Goal: Transaction & Acquisition: Purchase product/service

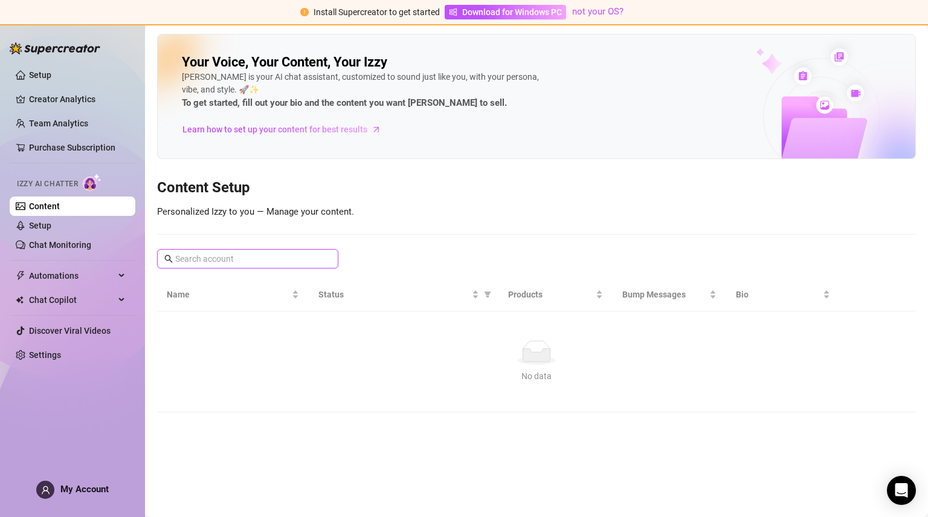
click at [233, 254] on input "text" at bounding box center [248, 258] width 146 height 13
click at [192, 264] on input "text" at bounding box center [248, 258] width 146 height 13
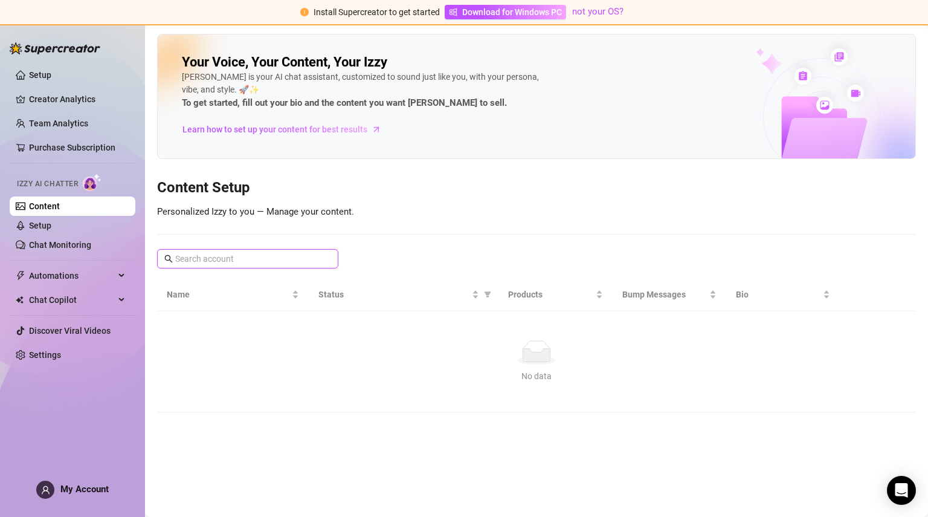
click at [186, 257] on input "text" at bounding box center [248, 258] width 146 height 13
click at [183, 246] on div "Your Voice, Your Content, Your [PERSON_NAME] is your AI chat assistant, customi…" at bounding box center [536, 223] width 759 height 378
click at [187, 254] on input "text" at bounding box center [248, 258] width 146 height 13
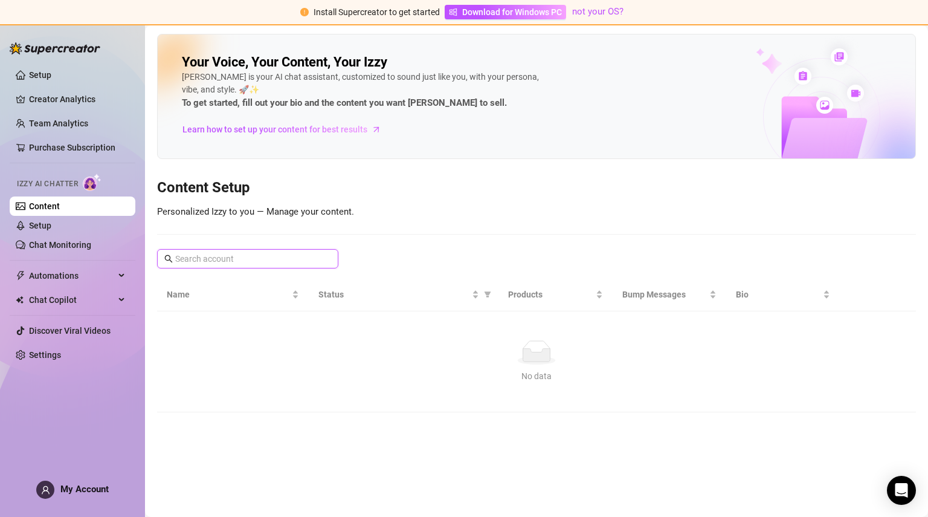
click at [187, 254] on input "text" at bounding box center [248, 258] width 146 height 13
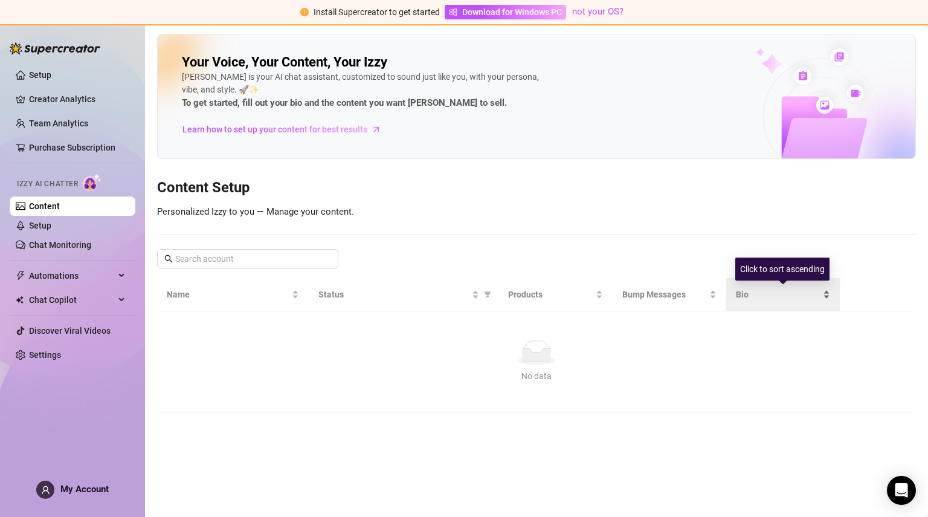
click at [739, 297] on span "Bio" at bounding box center [778, 294] width 85 height 13
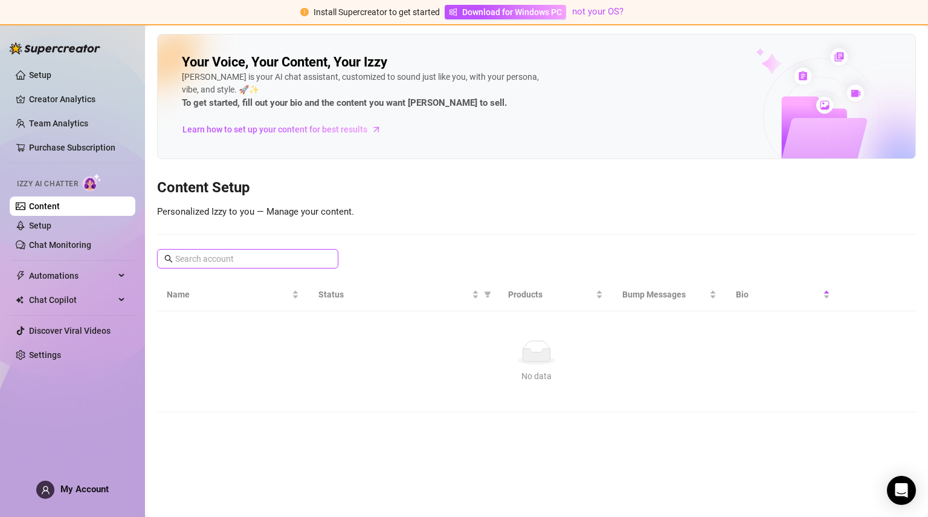
click at [216, 260] on input "text" at bounding box center [248, 258] width 146 height 13
type input "g"
click at [167, 257] on icon "search" at bounding box center [168, 258] width 8 height 8
type input "u519905955"
click at [167, 257] on icon "search" at bounding box center [168, 258] width 8 height 8
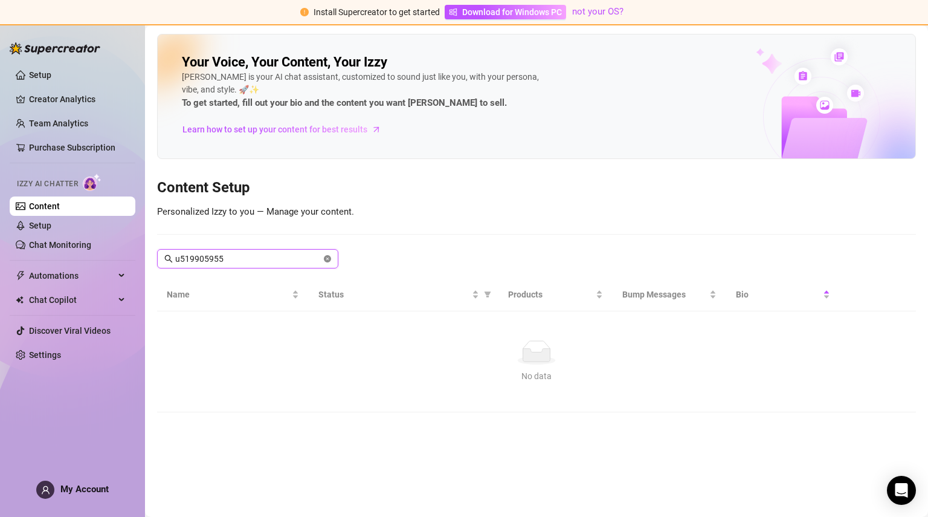
click at [324, 260] on icon "close-circle" at bounding box center [327, 258] width 7 height 7
click at [320, 212] on span "Personalized Izzy to you — Manage your content." at bounding box center [255, 211] width 197 height 11
click at [62, 299] on span "Chat Copilot" at bounding box center [72, 299] width 86 height 19
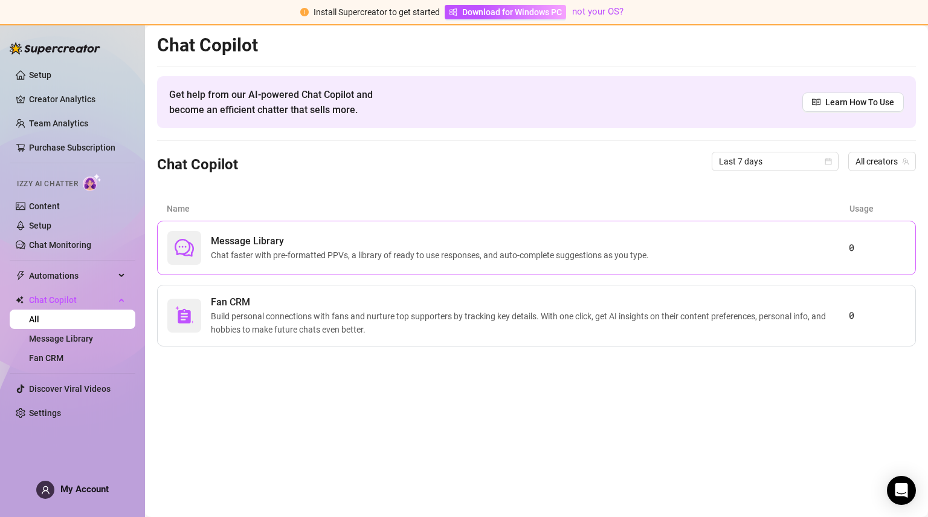
click at [208, 251] on div "Message Library Chat faster with pre-formatted PPVs, a library of ready to use …" at bounding box center [508, 248] width 682 height 34
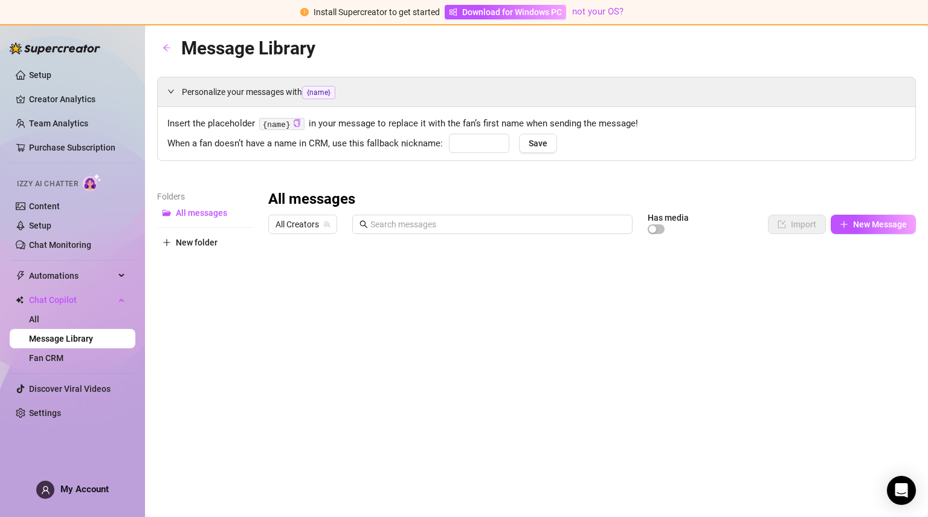
type input "babe"
click at [197, 248] on button "New folder" at bounding box center [205, 242] width 97 height 19
click at [539, 141] on span "Save" at bounding box center [538, 143] width 19 height 10
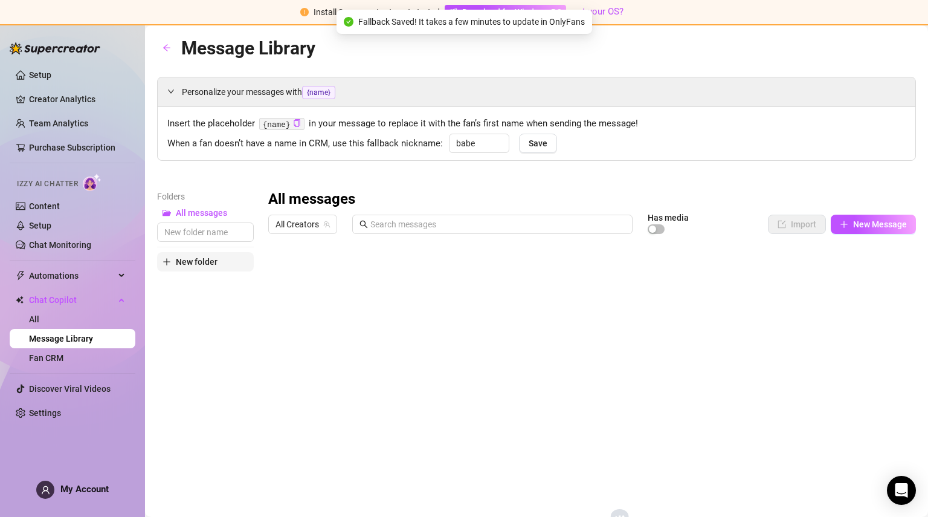
click at [212, 268] on button "New folder" at bounding box center [205, 261] width 97 height 19
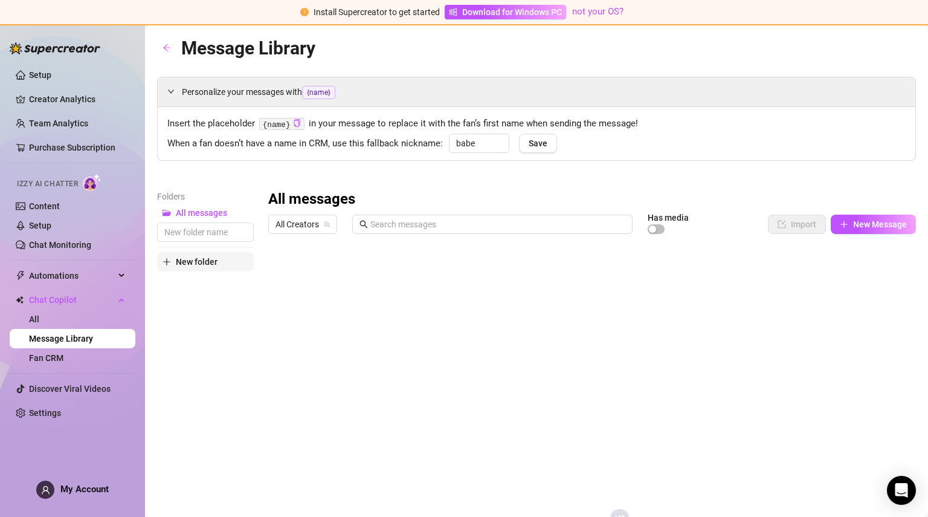
click at [190, 262] on span "New folder" at bounding box center [197, 262] width 42 height 10
click at [862, 225] on span "New Message" at bounding box center [880, 224] width 54 height 10
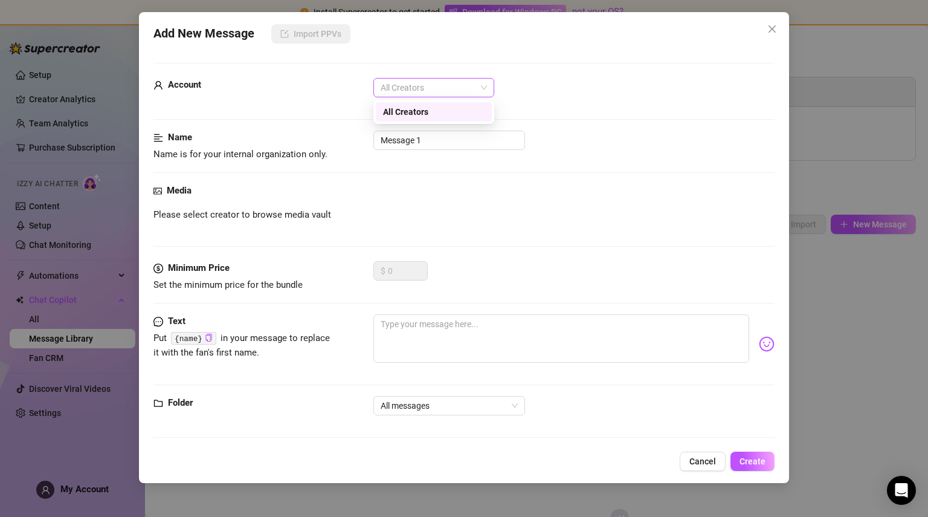
click at [487, 90] on span "All Creators" at bounding box center [434, 88] width 106 height 18
click at [477, 116] on div "All Creators" at bounding box center [434, 111] width 102 height 13
click at [772, 24] on button "Close" at bounding box center [772, 28] width 19 height 19
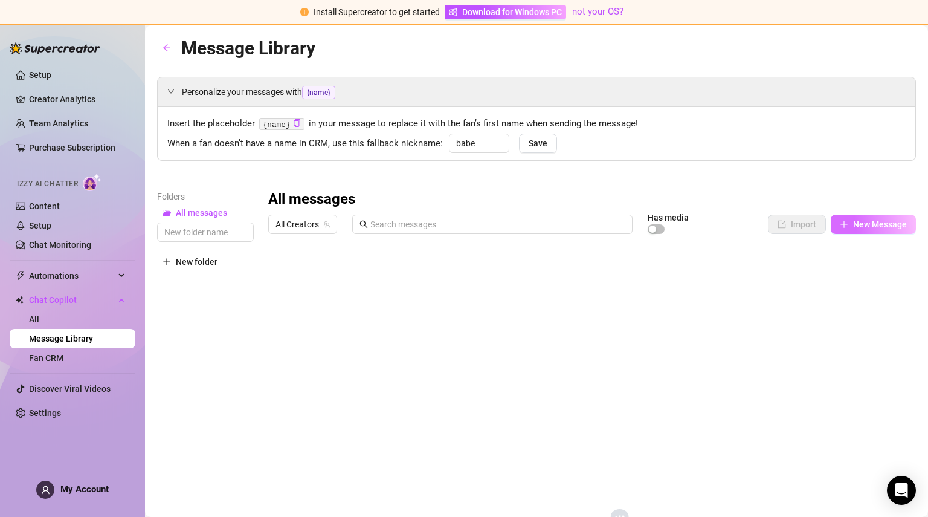
click at [841, 226] on button "New Message" at bounding box center [873, 224] width 85 height 19
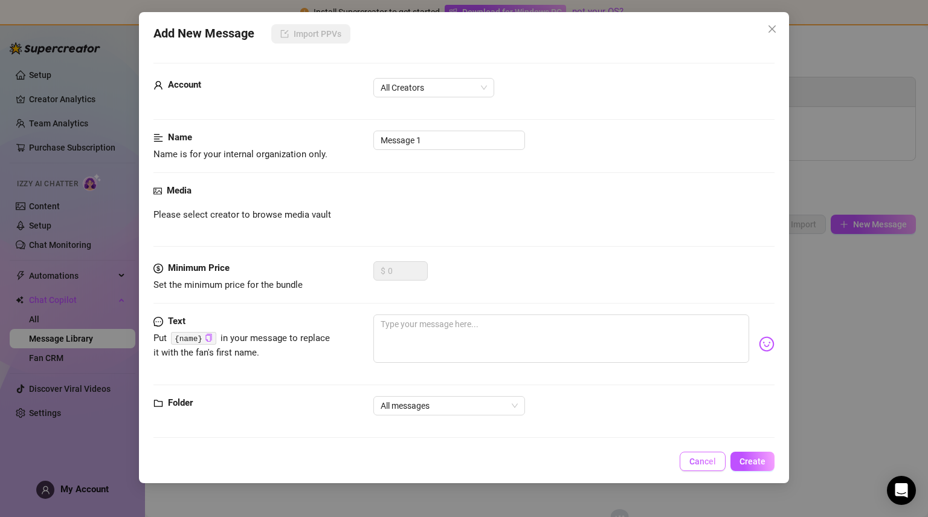
click at [694, 463] on span "Cancel" at bounding box center [703, 461] width 27 height 10
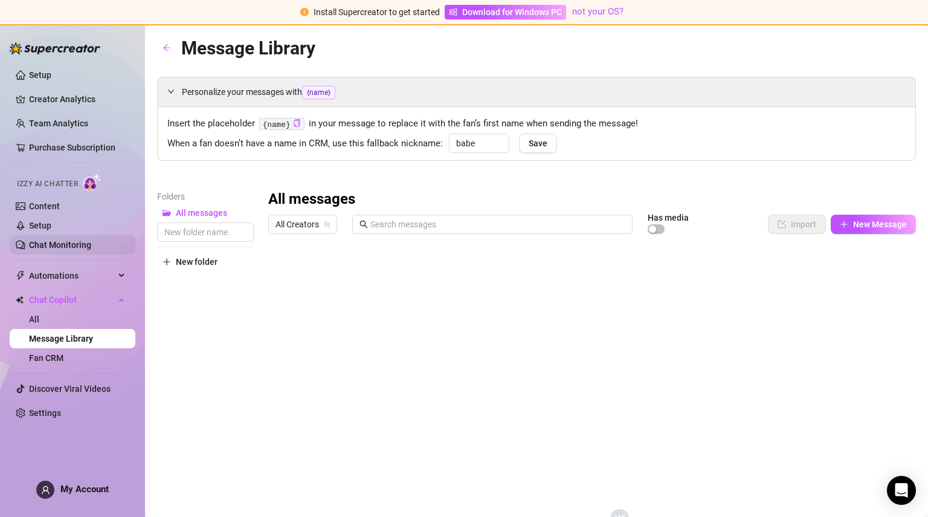
click at [42, 240] on link "Chat Monitoring" at bounding box center [60, 245] width 62 height 10
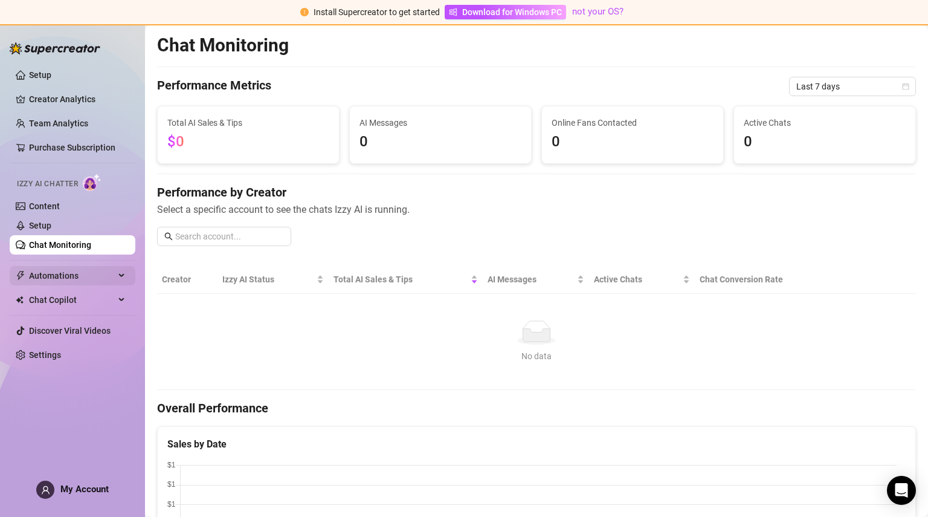
click at [42, 278] on span "Automations" at bounding box center [72, 275] width 86 height 19
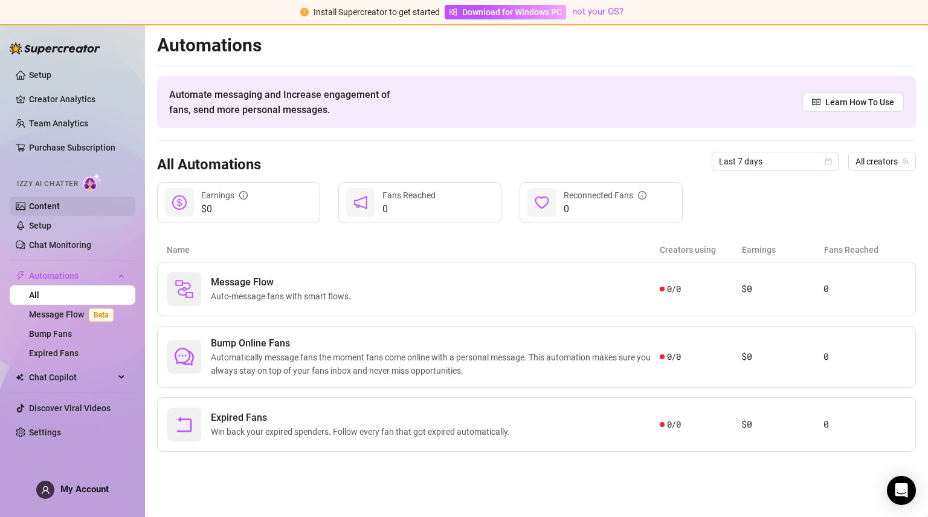
click at [57, 211] on link "Content" at bounding box center [44, 206] width 31 height 10
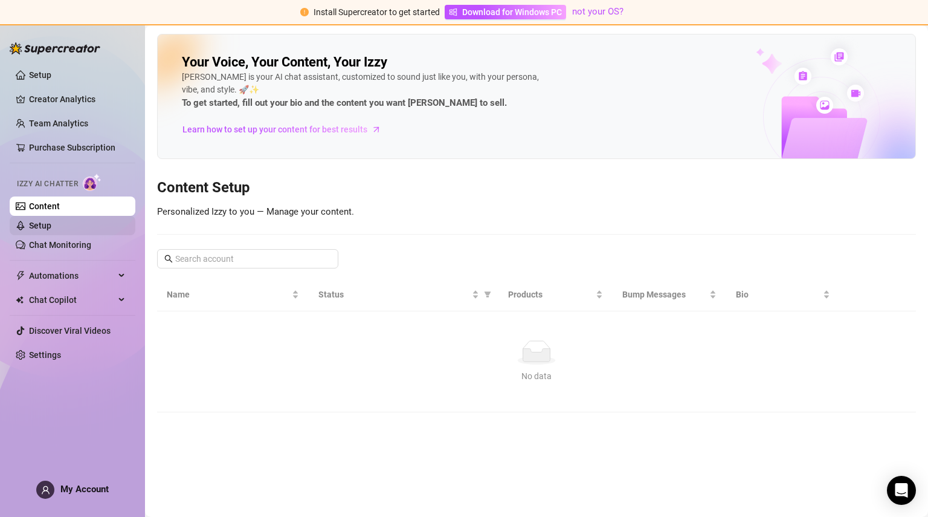
click at [51, 221] on link "Setup" at bounding box center [40, 226] width 22 height 10
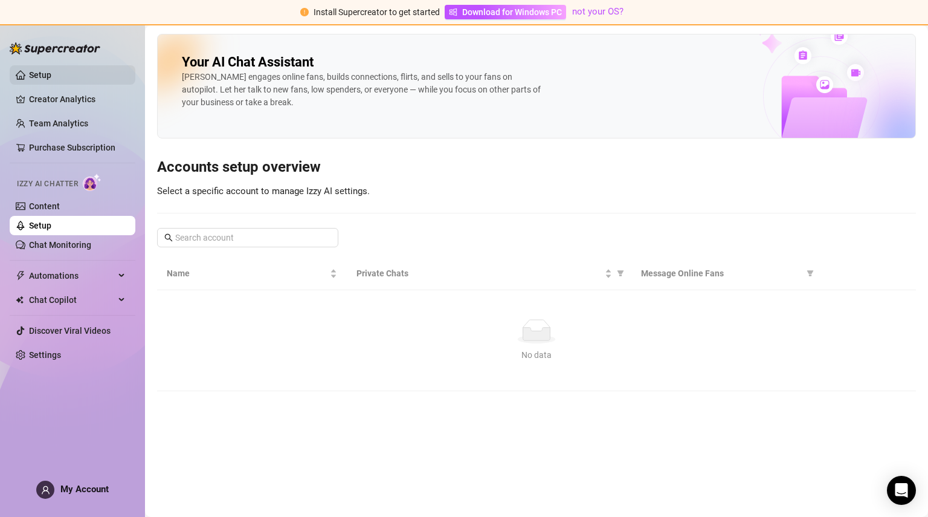
click at [51, 70] on link "Setup" at bounding box center [40, 75] width 22 height 10
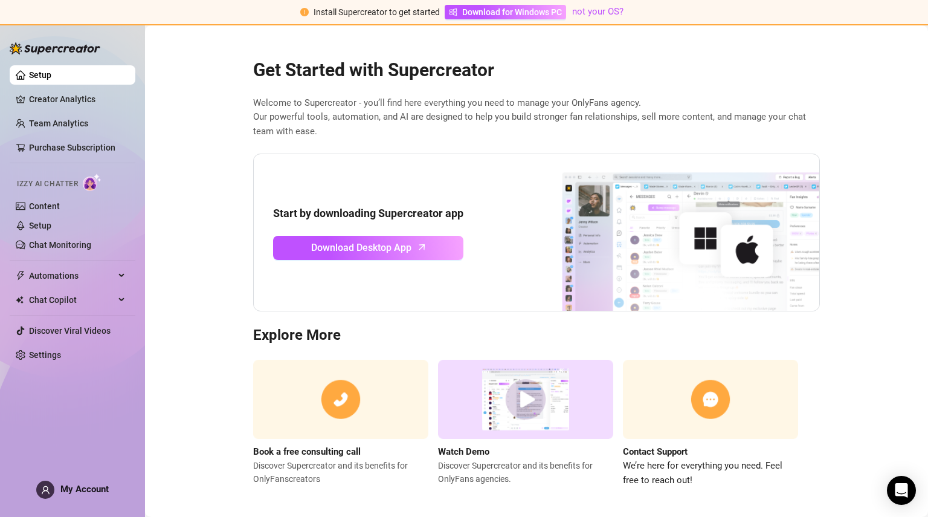
scroll to position [7, 0]
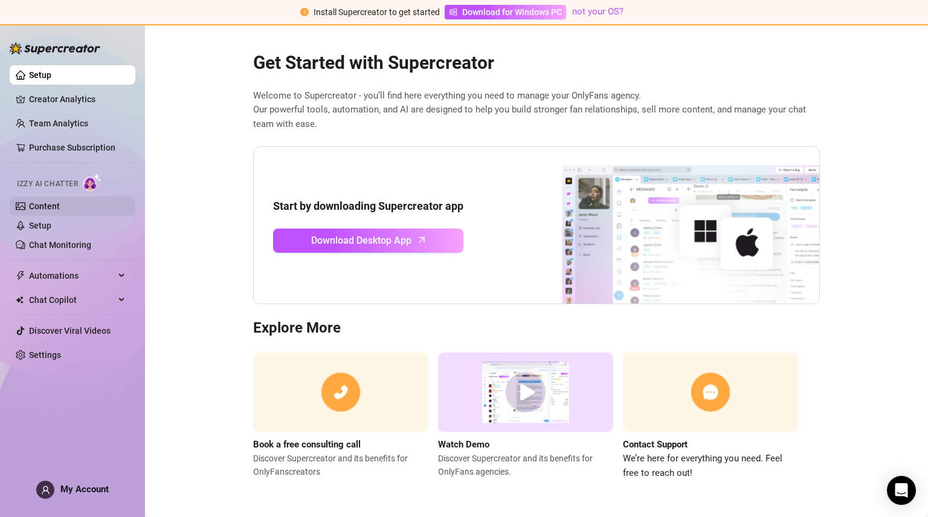
click at [56, 201] on link "Content" at bounding box center [44, 206] width 31 height 10
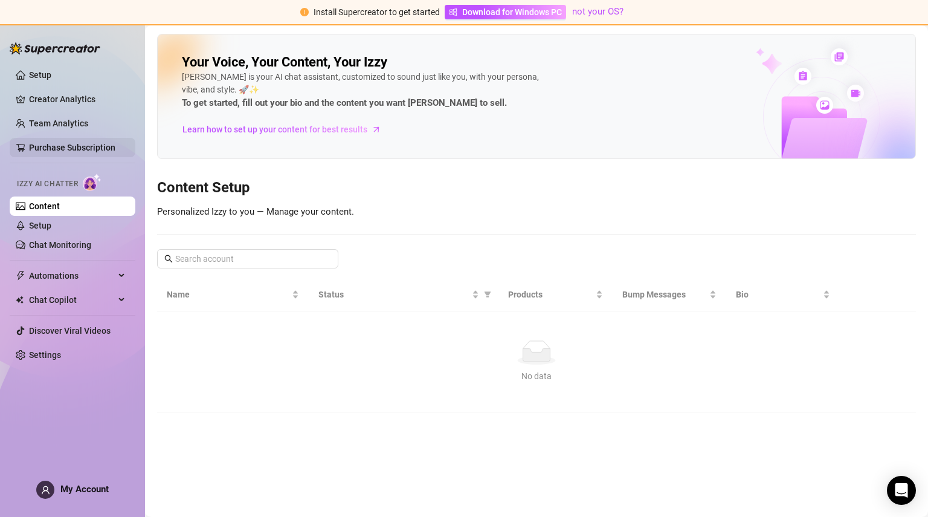
click at [80, 143] on link "Purchase Subscription" at bounding box center [72, 148] width 86 height 10
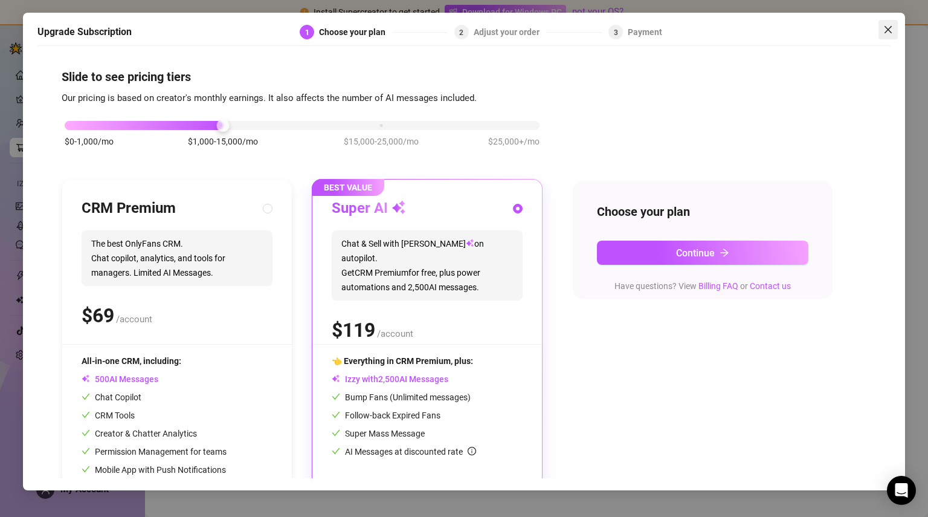
click at [890, 28] on icon "close" at bounding box center [887, 29] width 7 height 7
